Goal: Find contact information: Find contact information

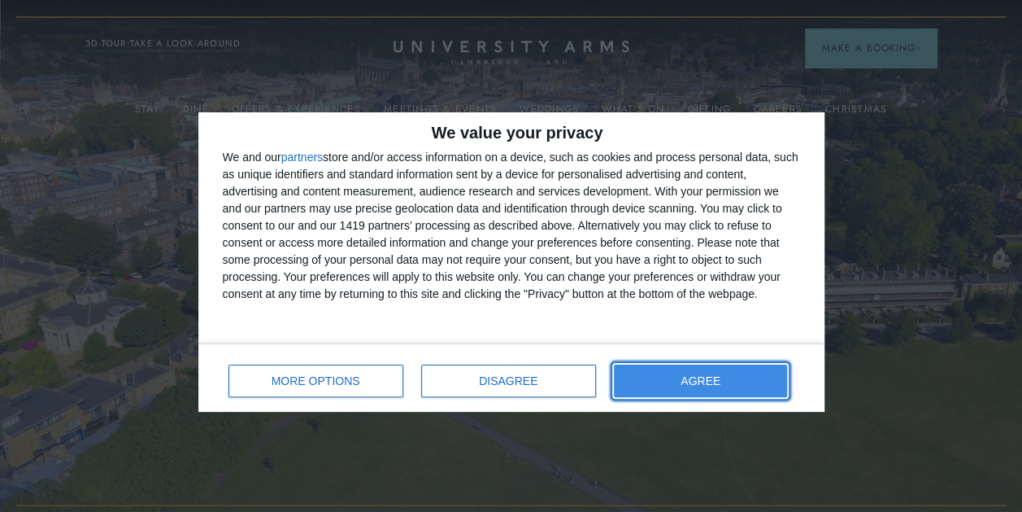
click at [734, 379] on button "AGREE" at bounding box center [701, 380] width 174 height 33
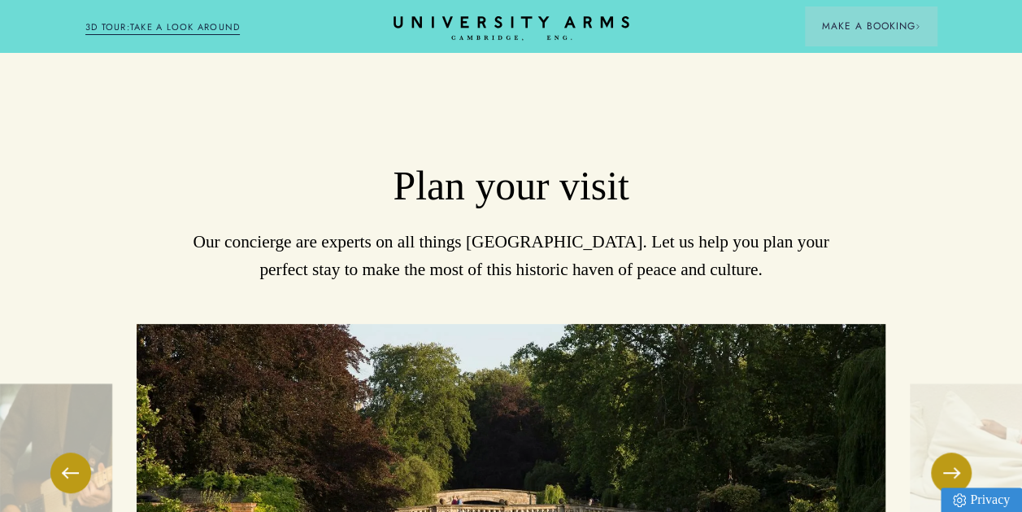
scroll to position [3334, 0]
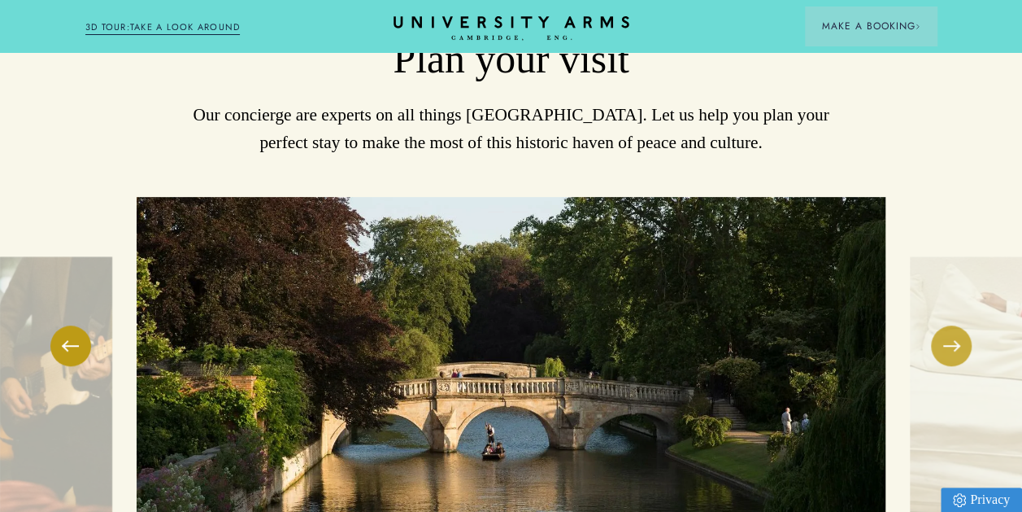
click at [947, 325] on button at bounding box center [951, 345] width 41 height 41
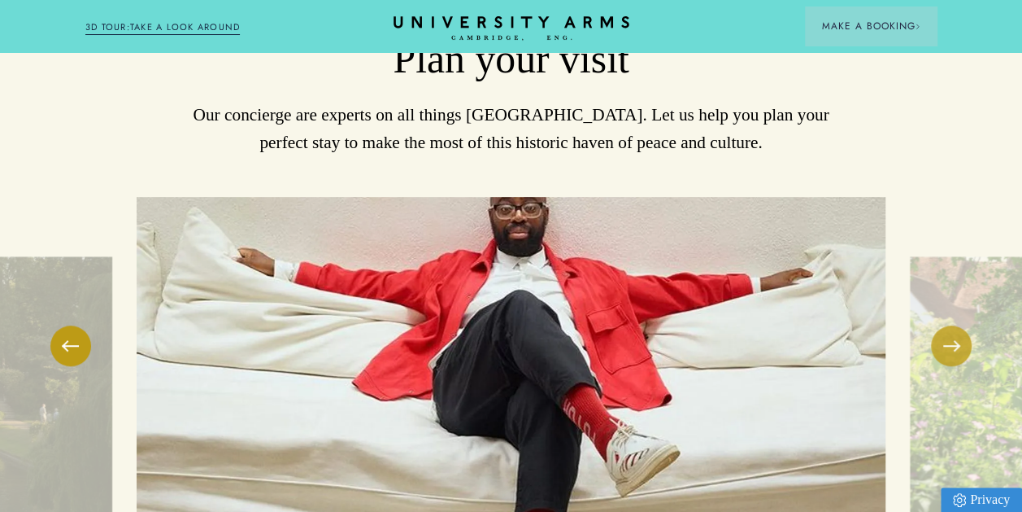
click at [947, 325] on button at bounding box center [951, 345] width 41 height 41
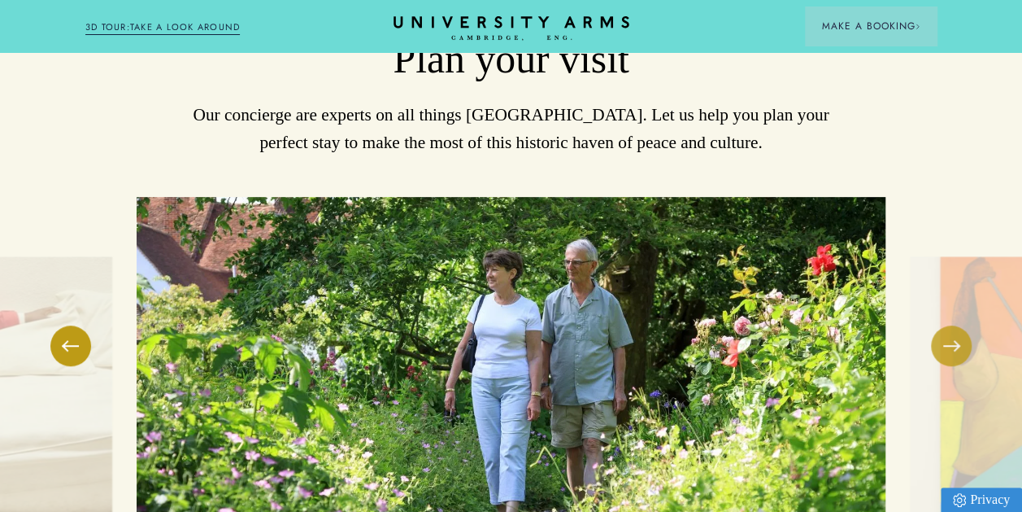
click at [947, 325] on button at bounding box center [951, 345] width 41 height 41
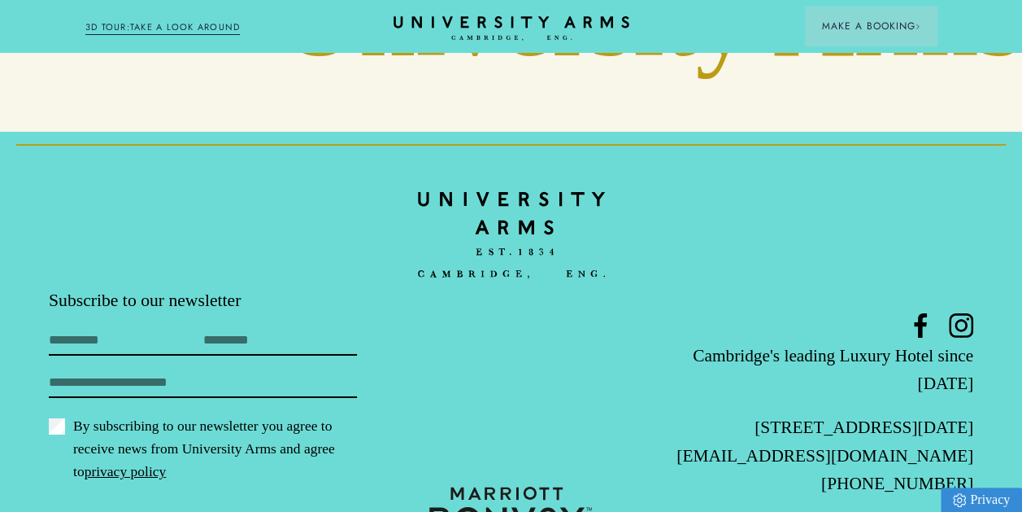
scroll to position [5677, 0]
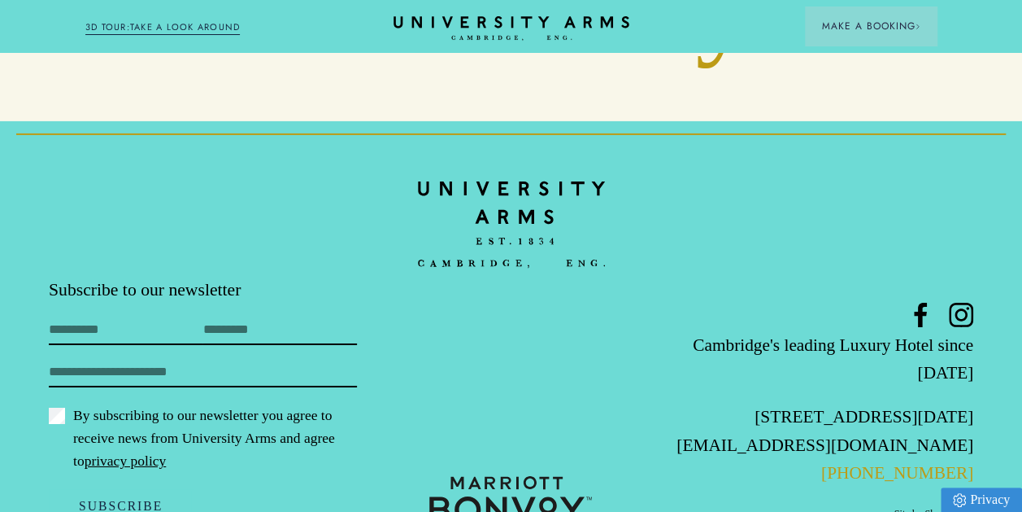
drag, startPoint x: 978, startPoint y: 411, endPoint x: 852, endPoint y: 420, distance: 125.6
click at [852, 420] on footer "Subscribe to our newsletter First Name Last Name Email By subscribing to our ne…" at bounding box center [511, 346] width 1022 height 450
drag, startPoint x: 852, startPoint y: 420, endPoint x: 943, endPoint y: 412, distance: 91.4
click at [943, 463] on link "[PHONE_NUMBER]" at bounding box center [897, 473] width 152 height 20
click at [777, 121] on footer "Subscribe to our newsletter First Name Last Name Email By subscribing to our ne…" at bounding box center [511, 346] width 1022 height 450
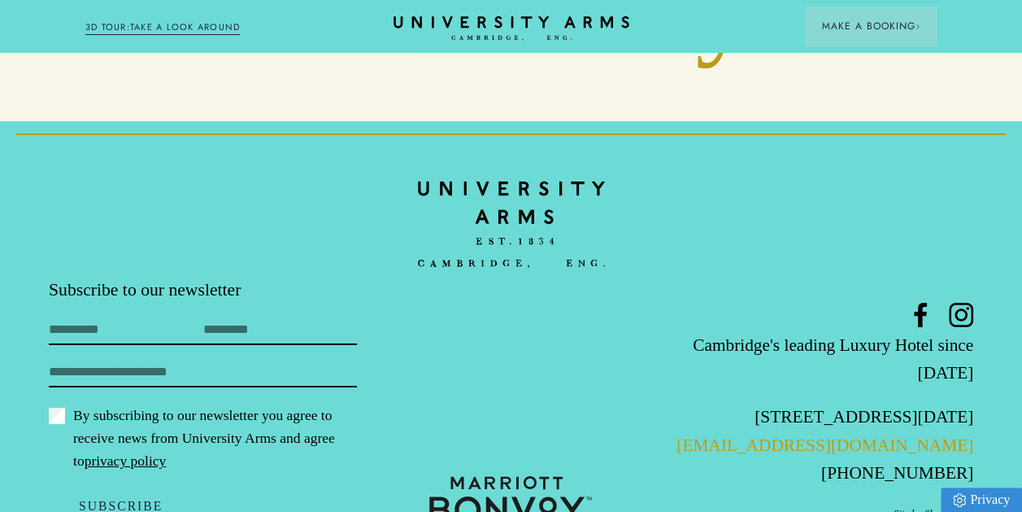
click at [904, 435] on link "[EMAIL_ADDRESS][DOMAIN_NAME]" at bounding box center [825, 445] width 297 height 20
